Goal: Information Seeking & Learning: Learn about a topic

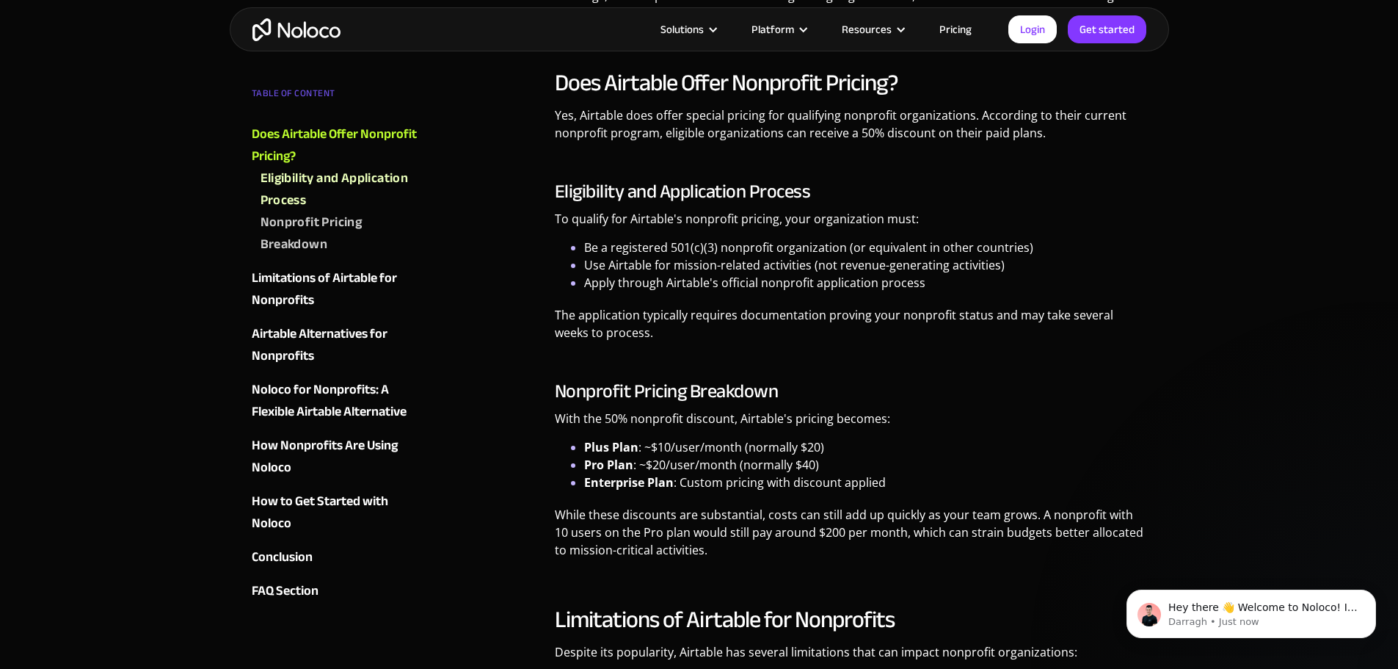
scroll to position [954, 0]
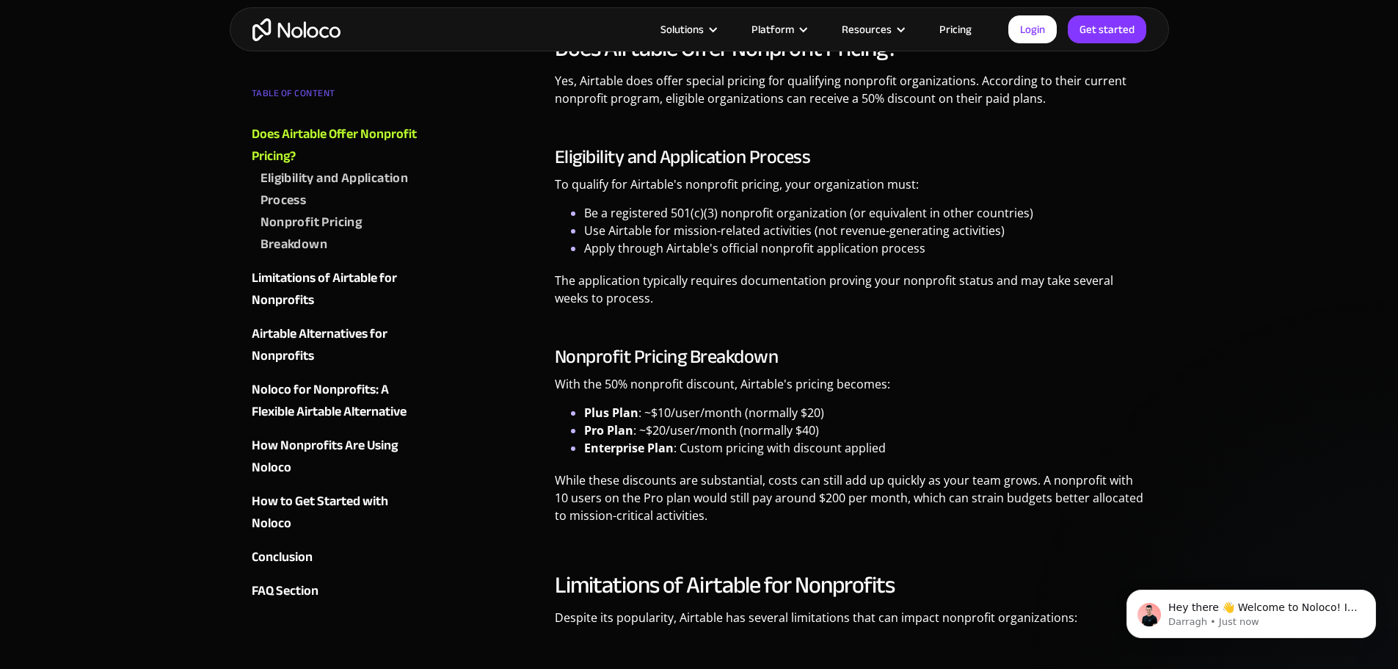
click at [651, 295] on p "The application typically requires documentation proving your nonprofit status …" at bounding box center [851, 295] width 592 height 46
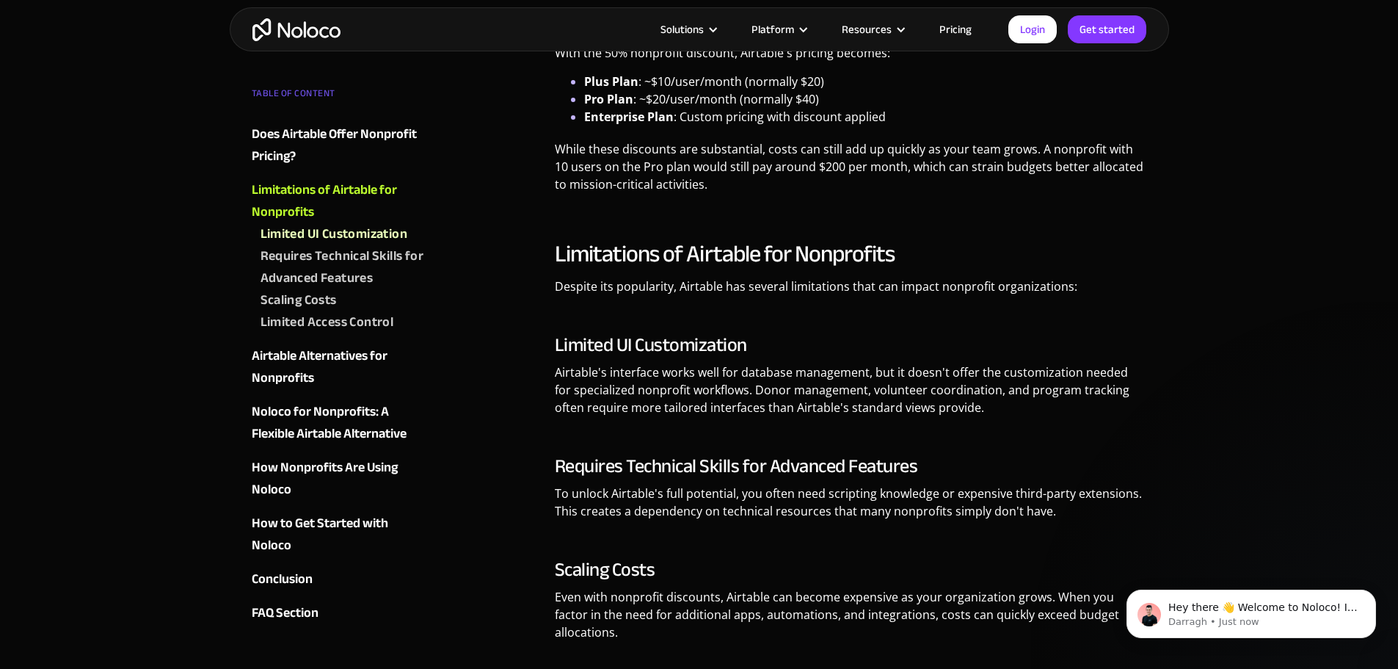
scroll to position [1321, 0]
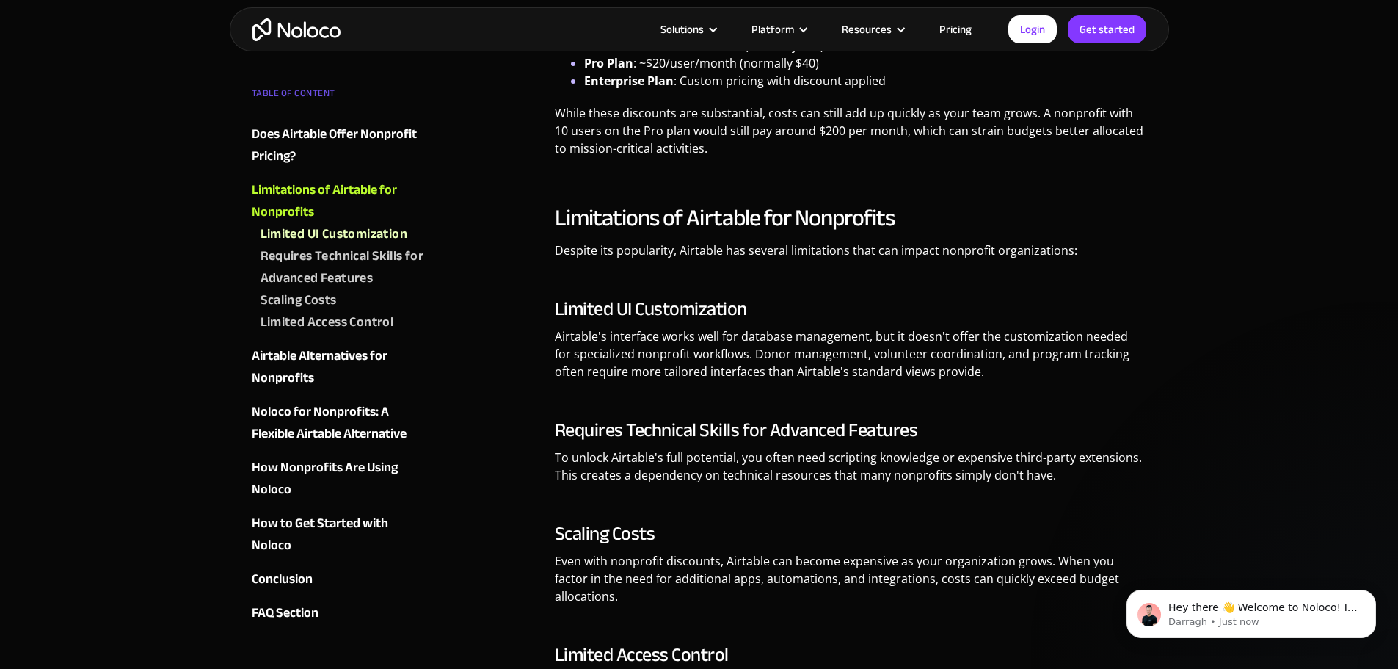
click at [961, 371] on p "Airtable's interface works well for database management, but it doesn't offer t…" at bounding box center [851, 359] width 592 height 64
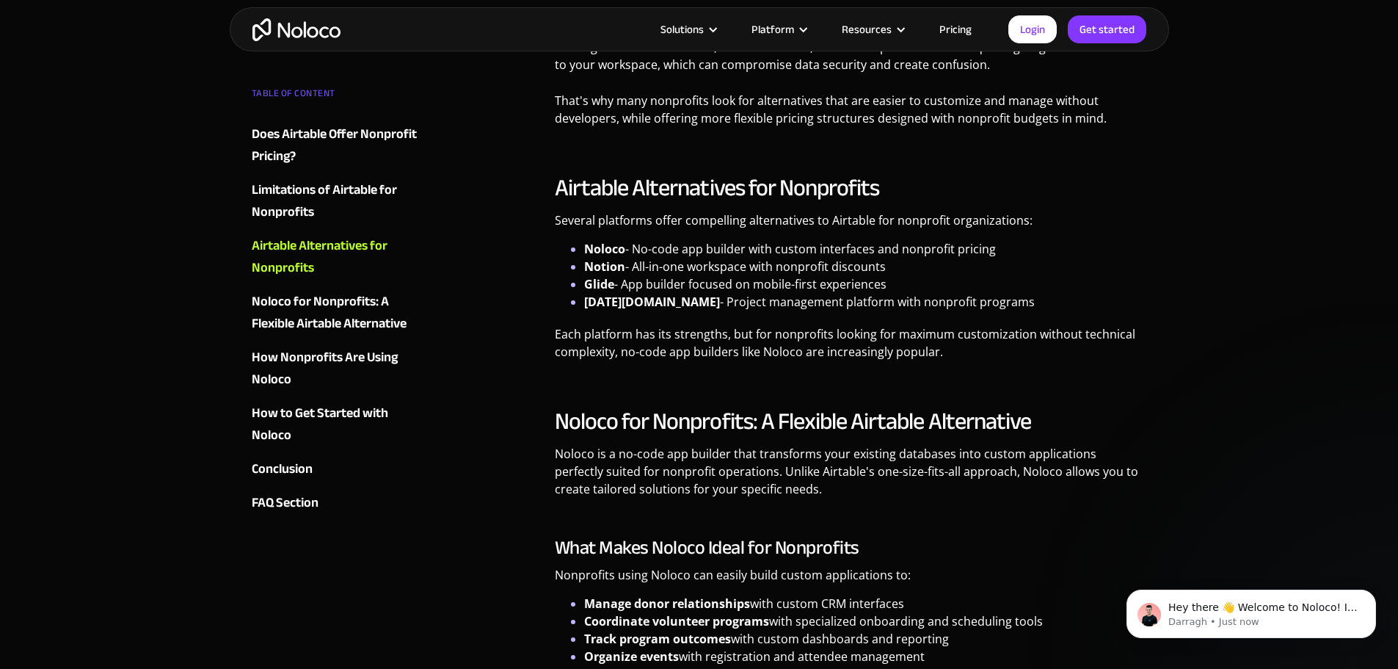
scroll to position [1982, 0]
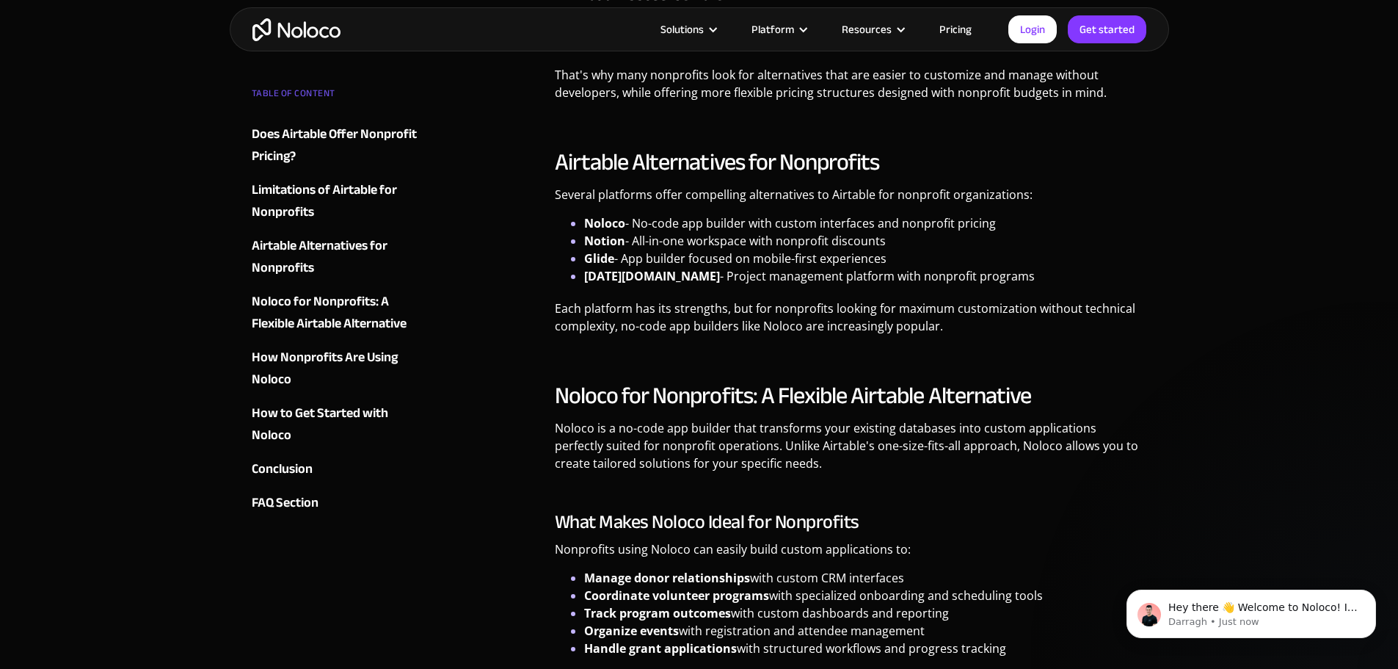
click at [895, 250] on li "Glide - App builder focused on mobile-first experiences" at bounding box center [865, 259] width 563 height 18
click at [996, 267] on li "Monday.com - Project management platform with nonprofit programs" at bounding box center [865, 276] width 563 height 18
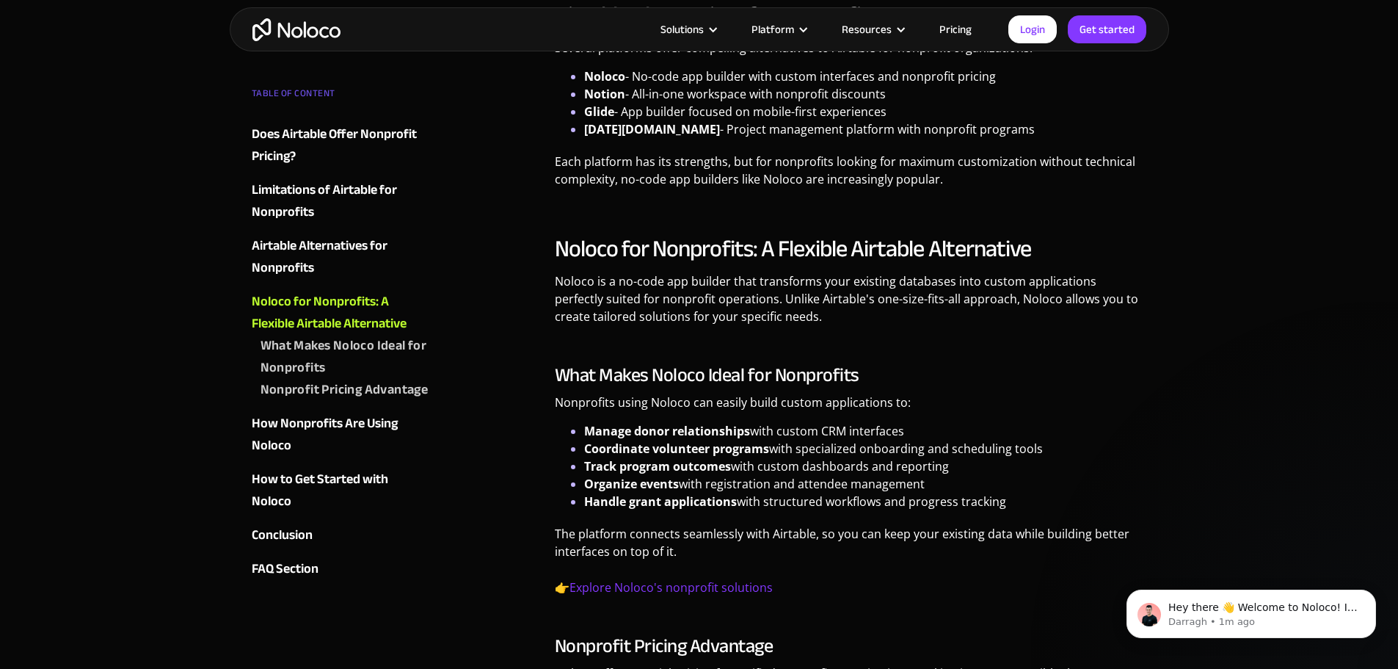
scroll to position [2202, 0]
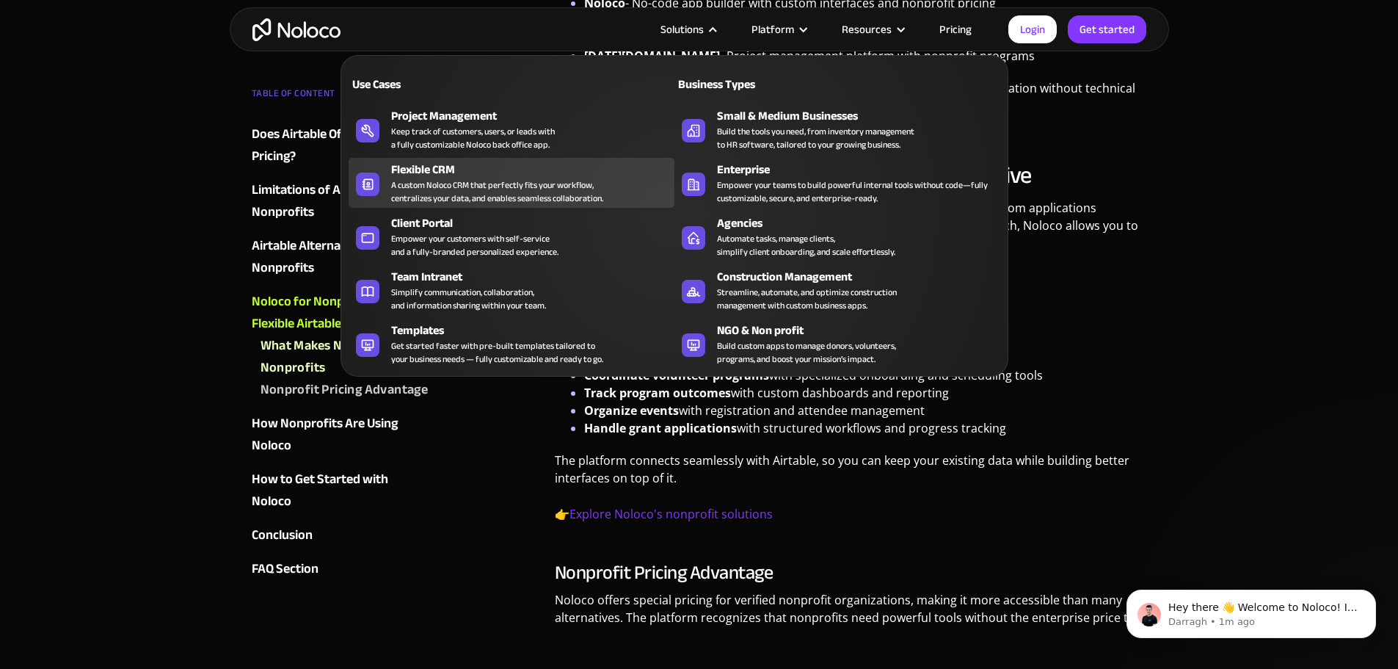
click at [621, 188] on div "Flexible CRM A custom Noloco CRM that perfectly fits your workflow, centralizes…" at bounding box center [529, 183] width 276 height 44
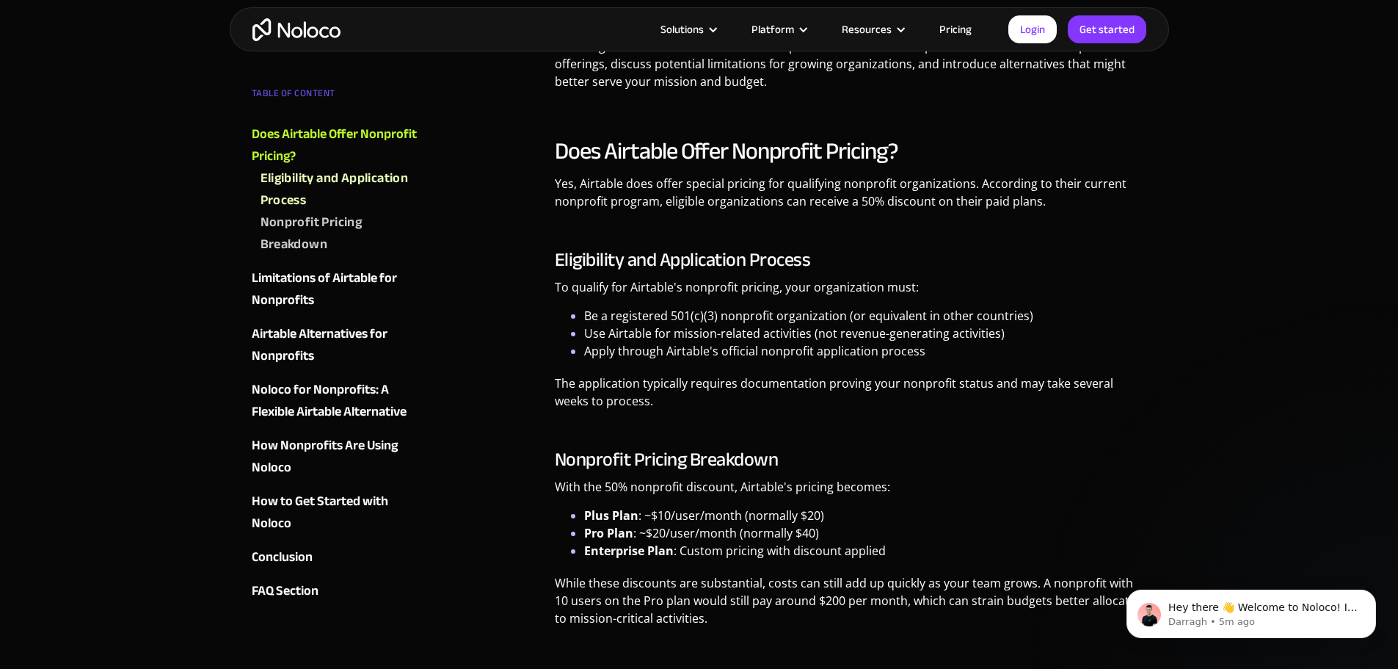
scroll to position [778, 0]
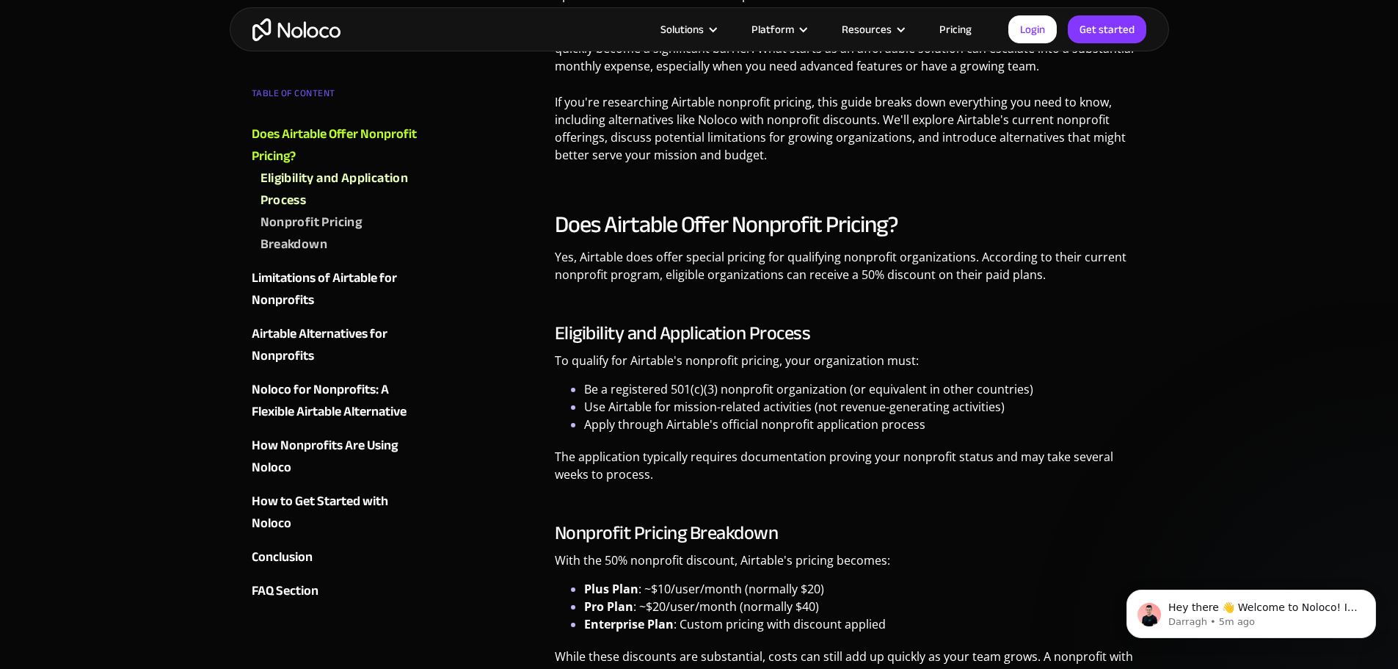
click at [615, 467] on p "The application typically requires documentation proving your nonprofit status …" at bounding box center [851, 471] width 592 height 46
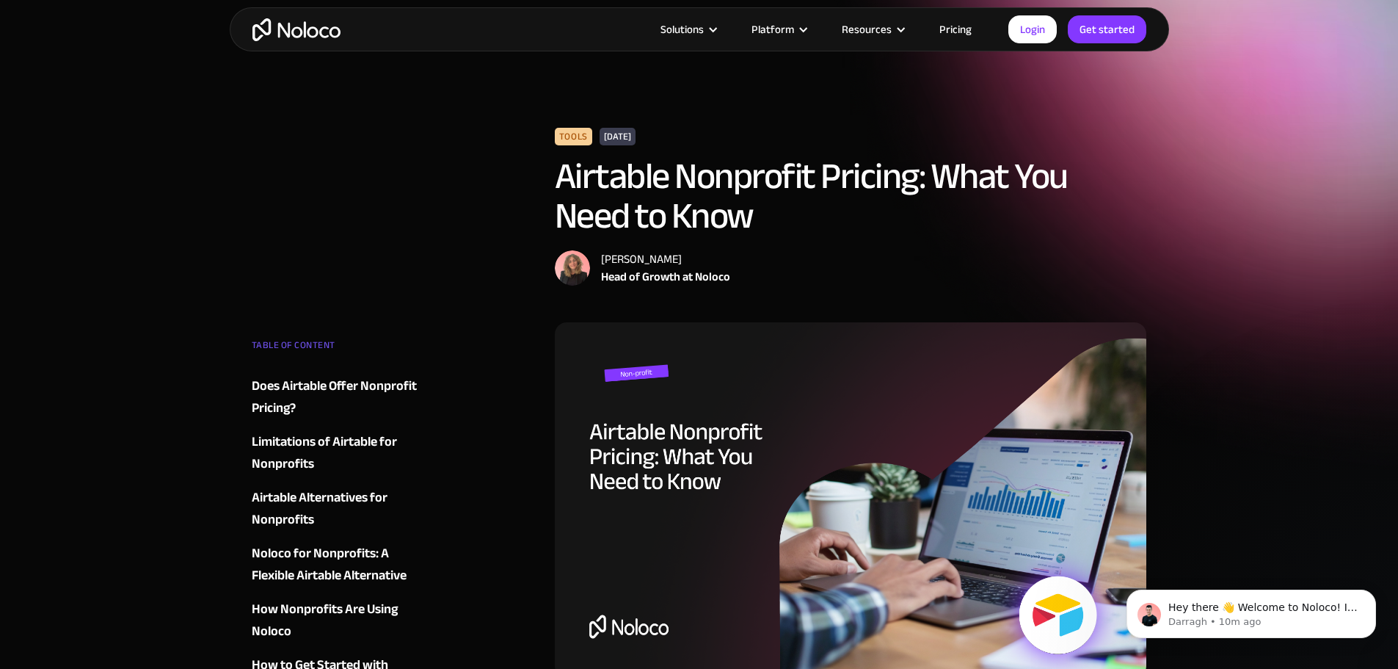
scroll to position [0, 0]
